Goal: Transaction & Acquisition: Subscribe to service/newsletter

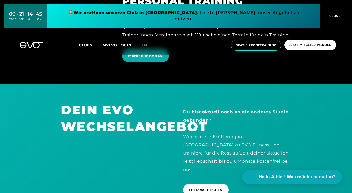
scroll to position [1291, 0]
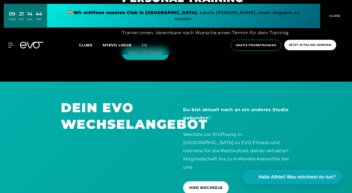
click at [228, 117] on div "Du bist aktuell noch an ein anderes Studio gebunden ? Wechsle zur Eröffnung in …" at bounding box center [237, 138] width 108 height 66
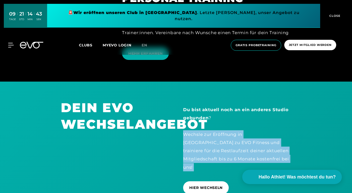
click at [228, 117] on div "Du bist aktuell noch an ein anderes Studio gebunden ? Wechsle zur Eröffnung in …" at bounding box center [237, 138] width 108 height 66
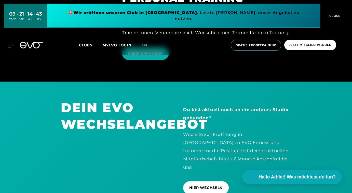
click at [228, 117] on div "Du bist aktuell noch an ein anderes Studio gebunden ? Wechsle zur Eröffnung in …" at bounding box center [237, 138] width 108 height 66
click at [231, 132] on div "Du bist aktuell noch an ein anderes Studio gebunden ? Wechsle zur Eröffnung in …" at bounding box center [237, 138] width 108 height 66
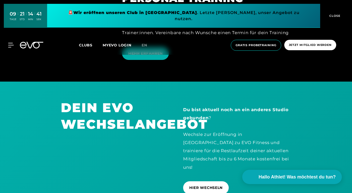
click at [231, 132] on div "Du bist aktuell noch an ein anderes Studio gebunden ? Wechsle zur Eröffnung in …" at bounding box center [237, 138] width 108 height 66
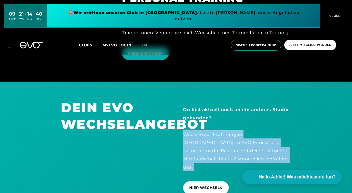
click at [231, 132] on div "Du bist aktuell noch an ein anderes Studio gebunden ? Wechsle zur Eröffnung in …" at bounding box center [237, 138] width 108 height 66
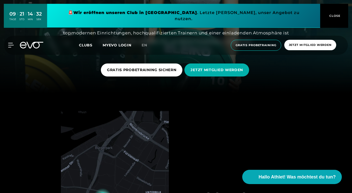
scroll to position [100, 0]
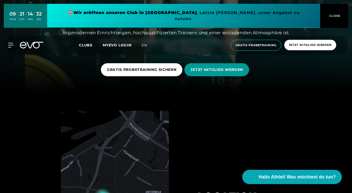
click at [196, 70] on span "JETZT MITGLIED WERDEN" at bounding box center [216, 69] width 52 height 5
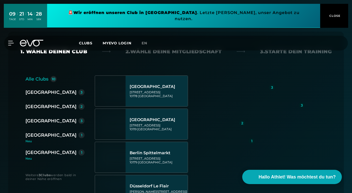
scroll to position [102, 0]
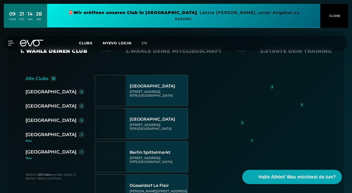
click at [50, 106] on div "[GEOGRAPHIC_DATA]" at bounding box center [50, 105] width 51 height 7
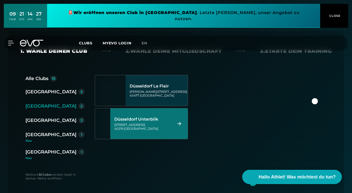
click at [130, 132] on div "[GEOGRAPHIC_DATA] Unterbilk [STREET_ADDRESS]" at bounding box center [142, 123] width 57 height 22
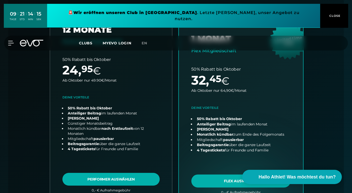
scroll to position [170, 0]
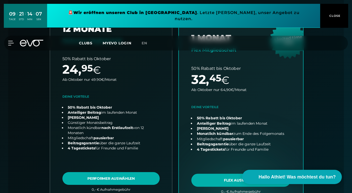
click at [272, 130] on link "choose plan" at bounding box center [241, 102] width 124 height 195
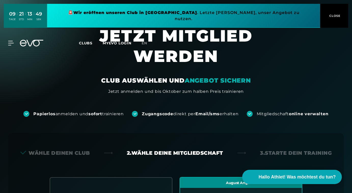
scroll to position [0, 0]
